Goal: Navigation & Orientation: Find specific page/section

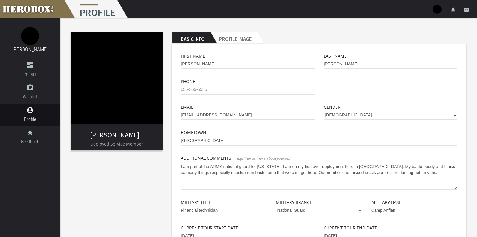
scroll to position [124, 0]
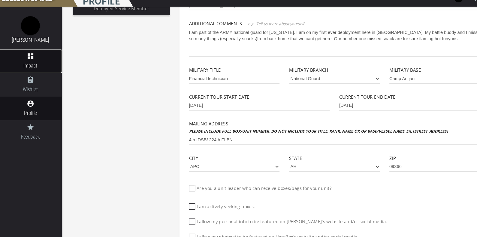
click at [33, 74] on span "Impact" at bounding box center [30, 73] width 60 height 7
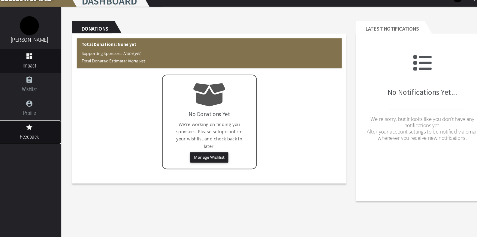
click at [27, 137] on link "grade Feedback" at bounding box center [30, 137] width 60 height 22
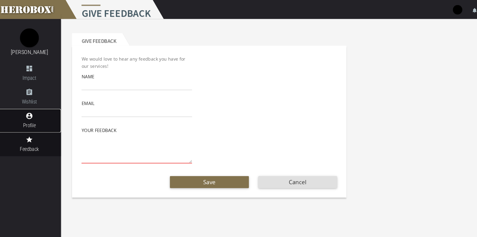
click at [32, 117] on span "Profile" at bounding box center [30, 118] width 60 height 7
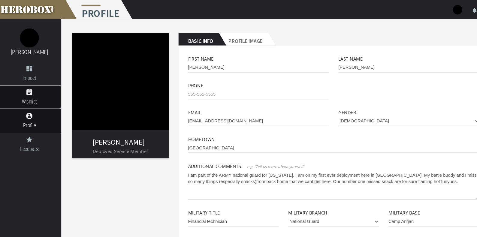
click at [33, 85] on icon "assignment" at bounding box center [30, 87] width 60 height 7
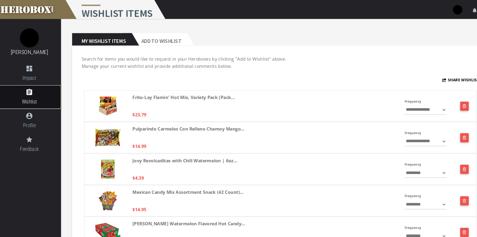
click at [25, 87] on link "assignment Wishlist" at bounding box center [30, 92] width 60 height 22
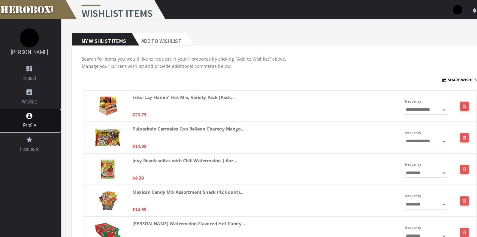
click at [27, 111] on icon "account_circle" at bounding box center [30, 109] width 60 height 7
